Goal: Information Seeking & Learning: Learn about a topic

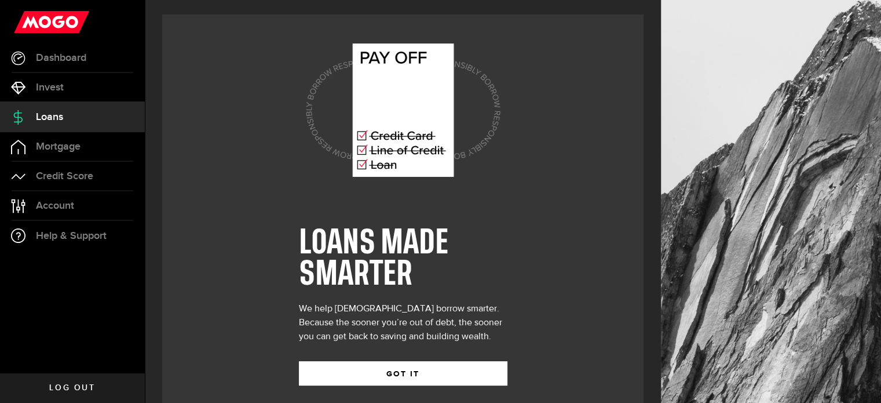
scroll to position [16, 0]
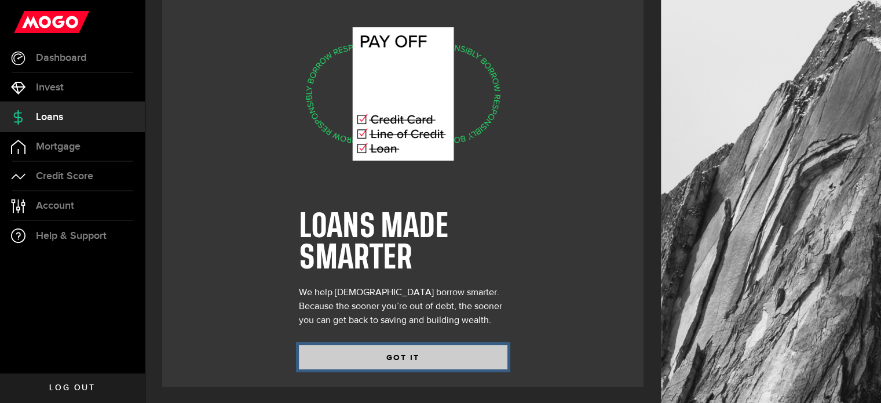
click at [404, 354] on button "GOT IT" at bounding box center [403, 357] width 209 height 24
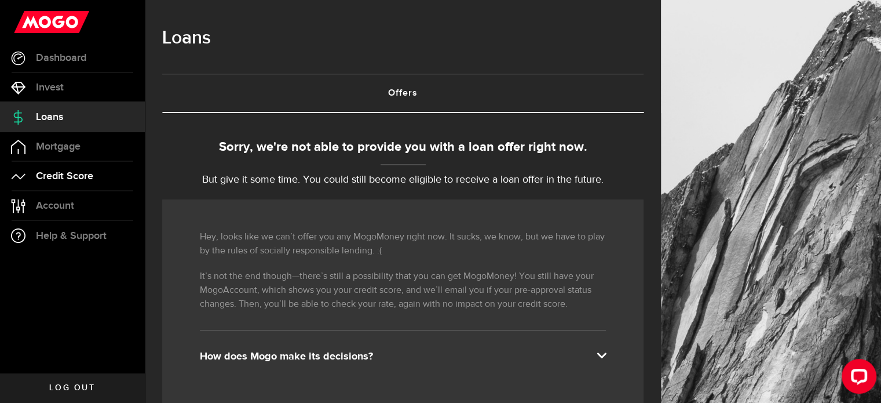
click at [97, 180] on link "Credit Score" at bounding box center [72, 176] width 145 height 29
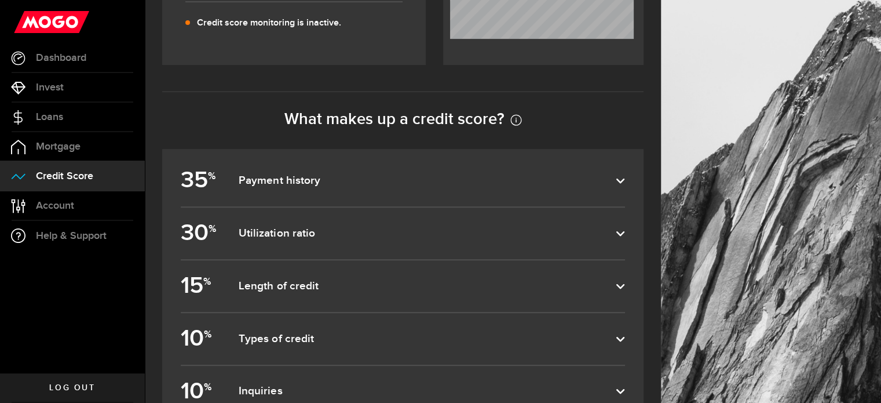
scroll to position [436, 0]
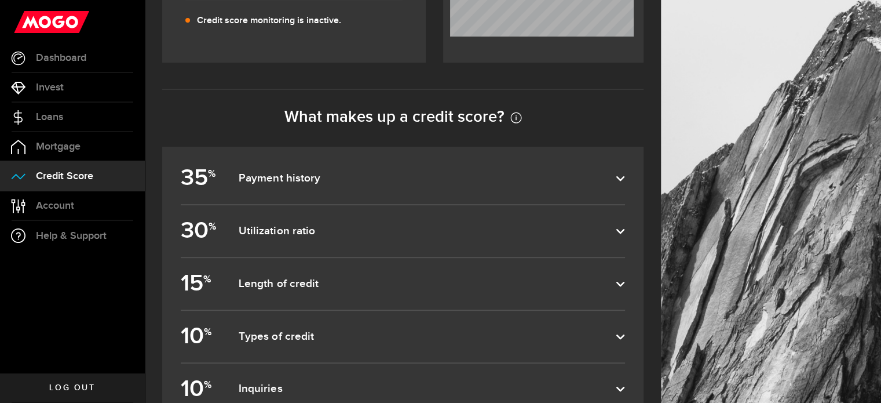
click at [416, 184] on dfn "Payment history" at bounding box center [427, 178] width 377 height 14
click at [0, 0] on input "35 % Payment history" at bounding box center [0, 0] width 0 height 0
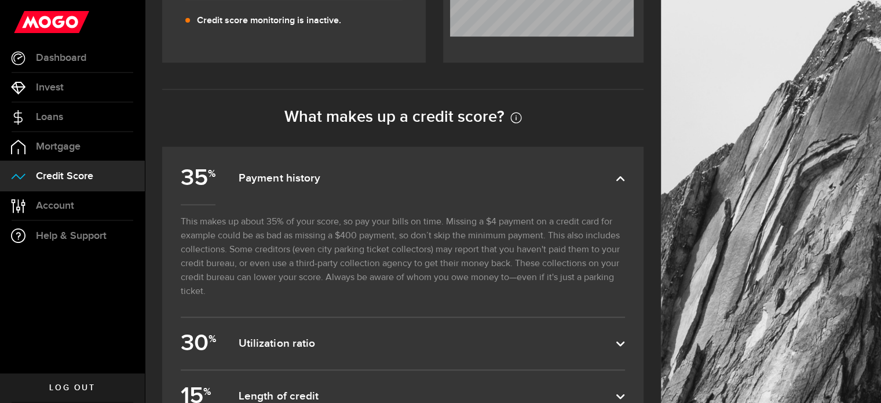
click at [416, 184] on dfn "Payment history" at bounding box center [427, 178] width 377 height 14
click at [0, 0] on input "35 % Payment history" at bounding box center [0, 0] width 0 height 0
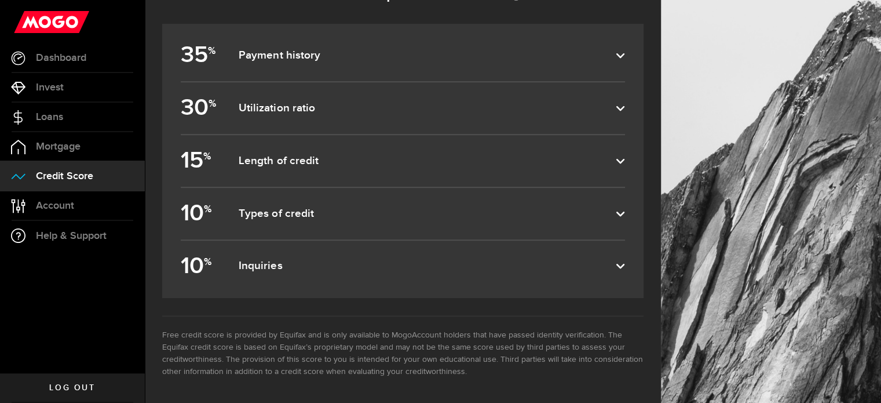
scroll to position [558, 0]
click at [75, 202] on link "Account Compte" at bounding box center [72, 205] width 145 height 29
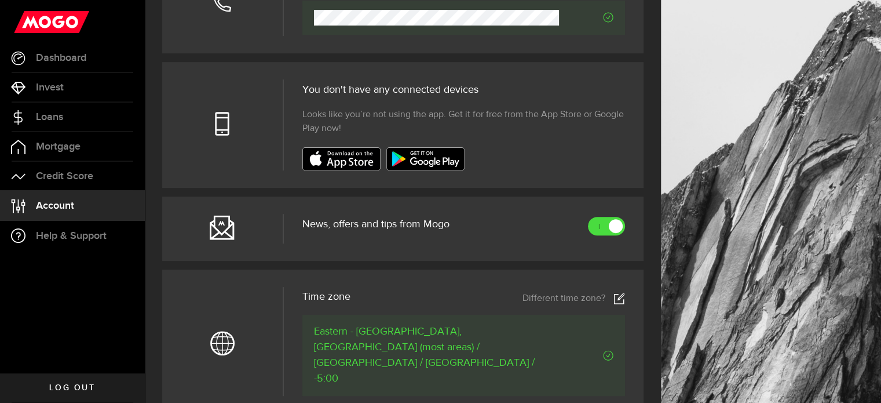
scroll to position [379, 0]
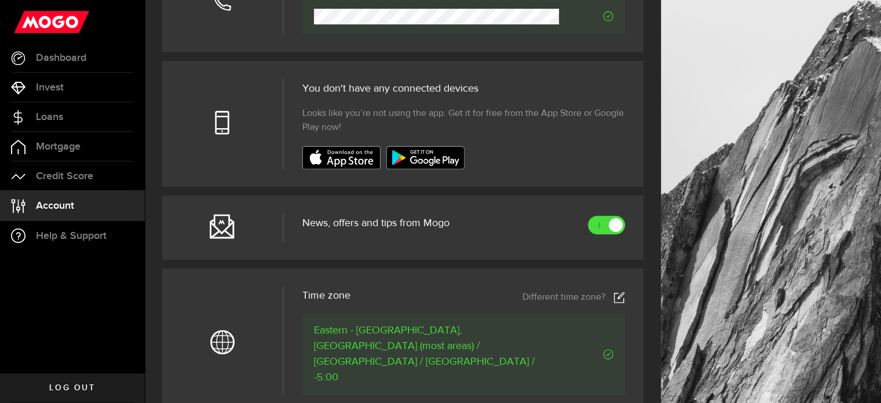
click at [60, 387] on span "Log out" at bounding box center [72, 387] width 46 height 8
